Goal: Information Seeking & Learning: Understand process/instructions

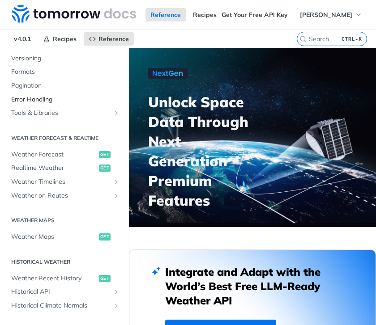
scroll to position [134, 0]
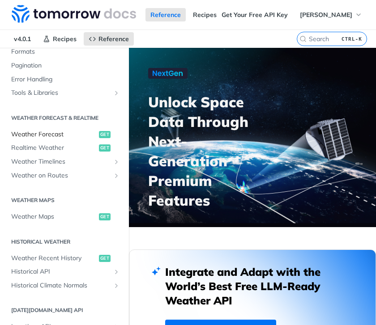
click at [57, 131] on span "Weather Forecast" at bounding box center [53, 134] width 85 height 9
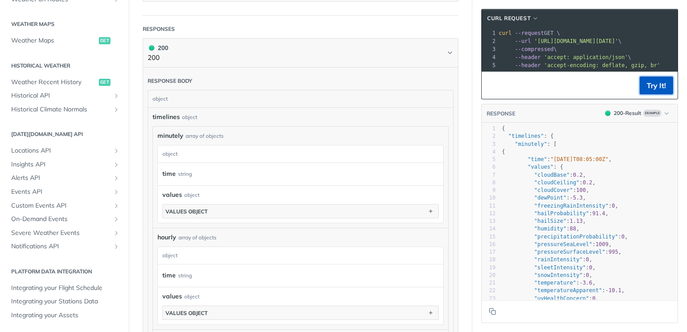
click at [375, 93] on button "Try It!" at bounding box center [656, 85] width 34 height 18
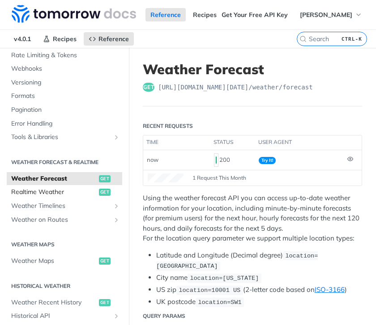
click at [52, 192] on span "Realtime Weather" at bounding box center [53, 192] width 85 height 9
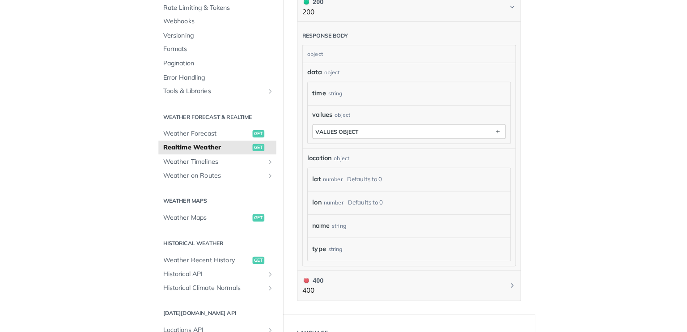
scroll to position [537, 0]
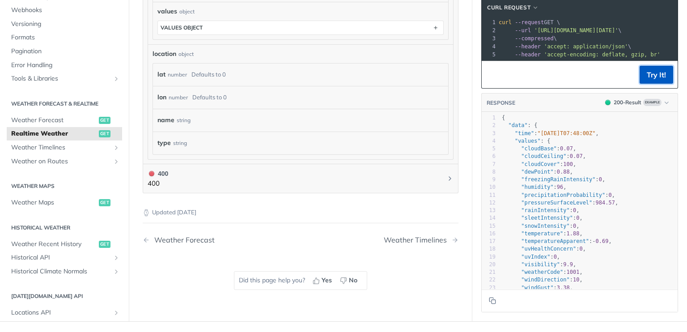
click at [375, 78] on button "Try It!" at bounding box center [656, 75] width 34 height 18
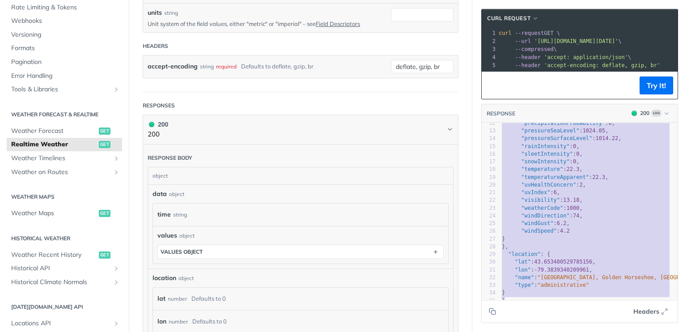
scroll to position [103, 0]
drag, startPoint x: 494, startPoint y: 134, endPoint x: 542, endPoint y: 318, distance: 190.9
click at [375, 325] on html "Jump to Content Reference Recipes FAQs Help Center Blog API Status Recipes Refe…" at bounding box center [343, 166] width 687 height 332
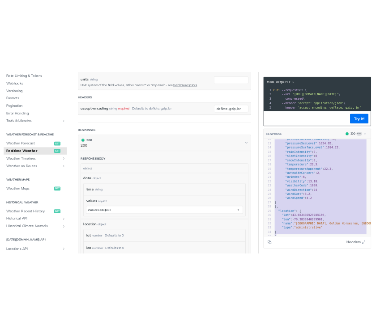
scroll to position [0, 0]
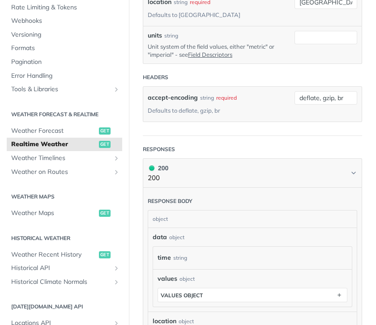
type textarea "{ "data": { "time": "[DATE]T18:09:00Z", "values": { "altimeterSetting": 1024.08…"
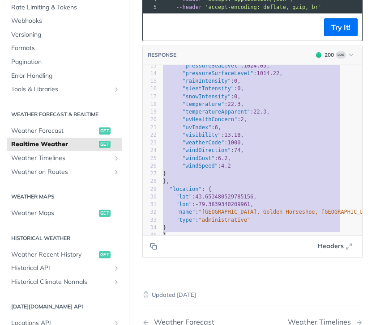
click at [235, 193] on pre ""lat" : 43.653480529785156 ," at bounding box center [264, 197] width 207 height 8
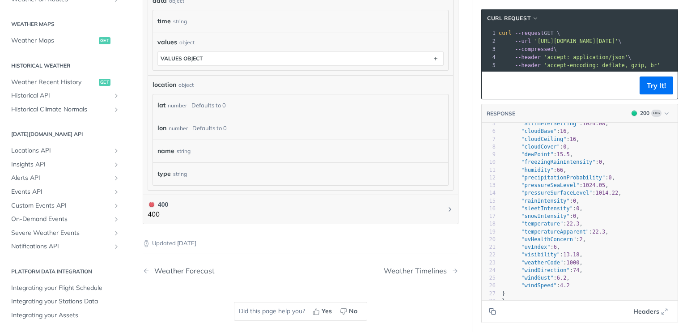
scroll to position [103, 0]
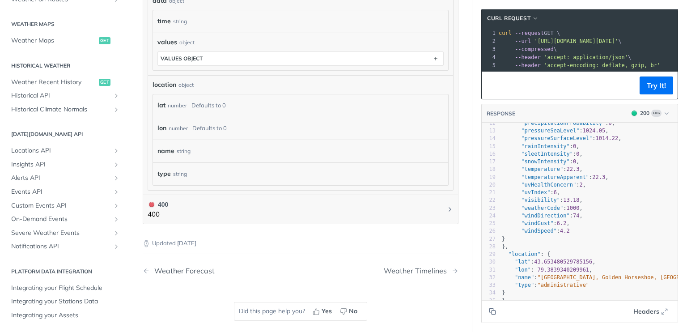
click at [375, 282] on span ""administrative"" at bounding box center [563, 285] width 52 height 6
click at [375, 258] on span "43.653480529785156" at bounding box center [563, 261] width 58 height 6
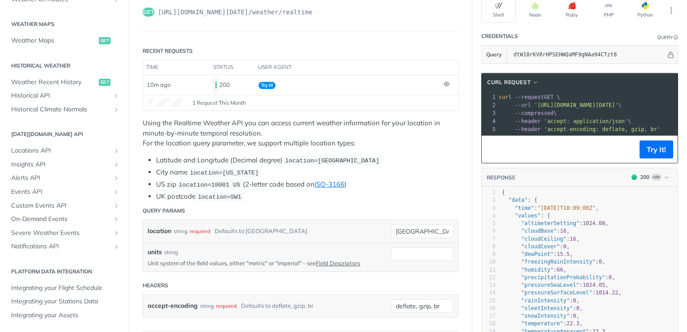
scroll to position [89, 0]
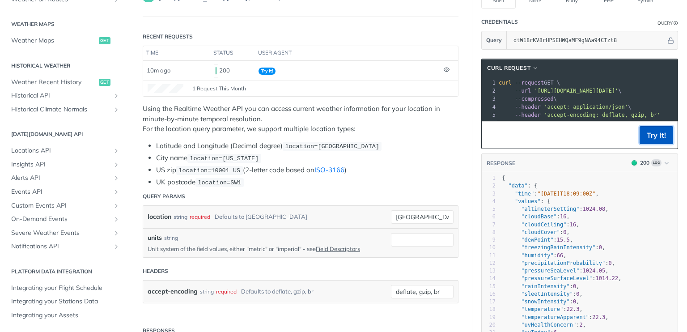
click at [375, 144] on button "Try It!" at bounding box center [656, 135] width 34 height 18
click at [375, 167] on button "200 Log" at bounding box center [650, 162] width 46 height 9
click at [375, 138] on button "Try It!" at bounding box center [656, 135] width 34 height 18
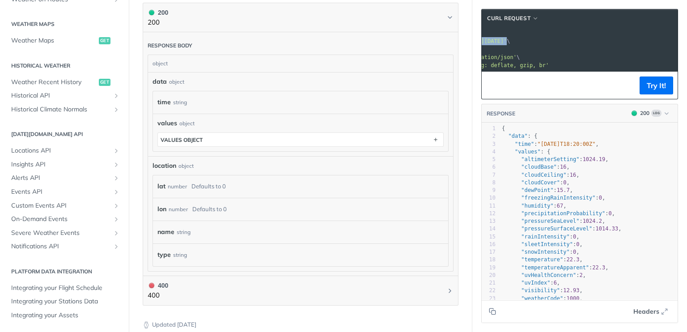
scroll to position [0, 161]
drag, startPoint x: 525, startPoint y: 40, endPoint x: 663, endPoint y: 40, distance: 138.2
click at [375, 40] on span "--url '[URL][DOMAIN_NAME][DATE]' \" at bounding box center [404, 41] width 123 height 6
copy span "'[URL][DOMAIN_NAME][DATE]'"
